Goal: Information Seeking & Learning: Check status

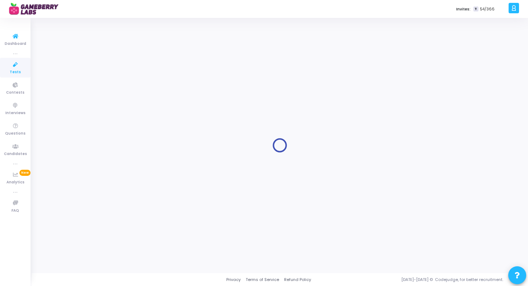
click at [18, 76] on link "Tests" at bounding box center [15, 68] width 31 height 20
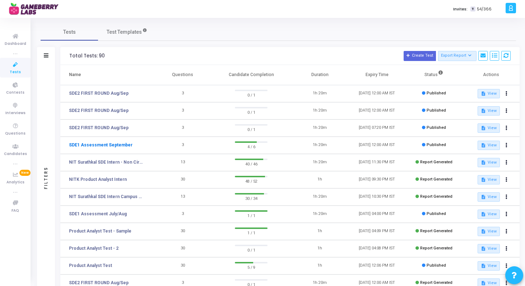
click at [105, 144] on link "SDE1 Assessment September" at bounding box center [101, 145] width 64 height 6
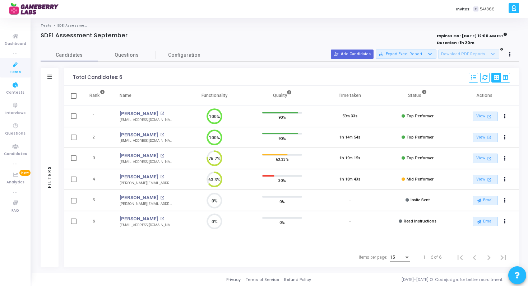
click at [16, 70] on span "Tests" at bounding box center [15, 72] width 11 height 6
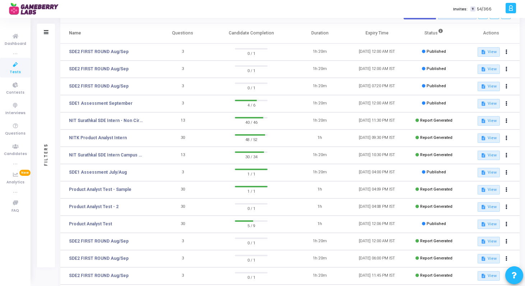
scroll to position [96, 0]
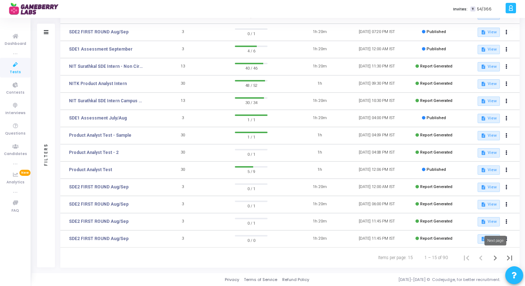
click at [493, 257] on icon "Next page" at bounding box center [495, 258] width 10 height 10
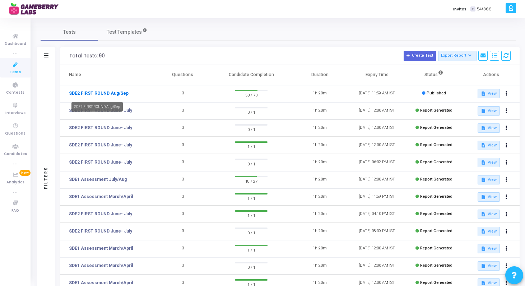
click at [107, 93] on link "SDE2 FIRST ROUND Aug/Sep" at bounding box center [99, 93] width 60 height 6
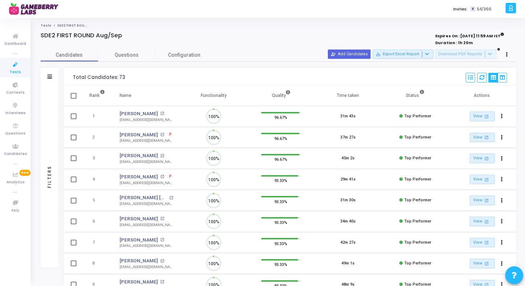
scroll to position [15, 18]
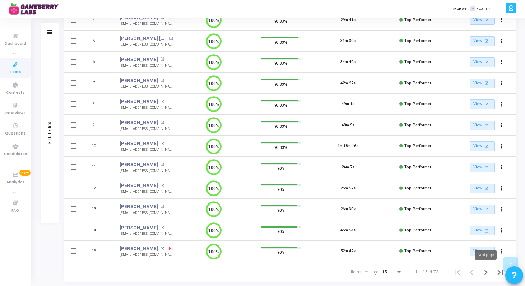
click at [488, 273] on icon "Next page" at bounding box center [486, 273] width 10 height 10
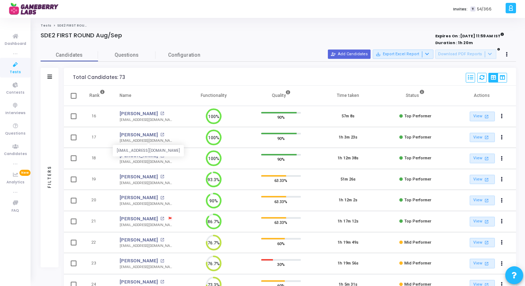
click at [140, 143] on div "[EMAIL_ADDRESS][DOMAIN_NAME]" at bounding box center [147, 140] width 54 height 5
click at [46, 252] on div "Filters" at bounding box center [50, 177] width 18 height 182
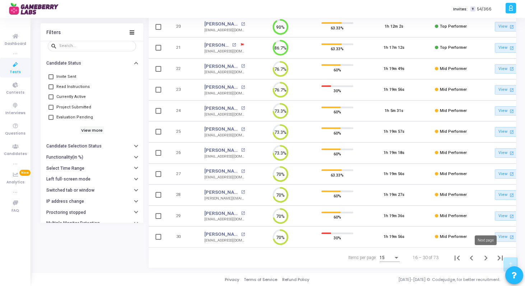
click at [484, 258] on icon "Next page" at bounding box center [486, 258] width 10 height 10
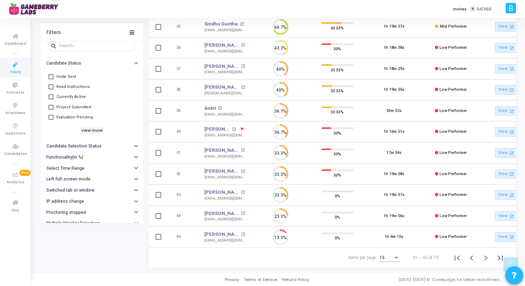
click at [14, 65] on icon at bounding box center [15, 64] width 15 height 9
